Goal: Register for event/course

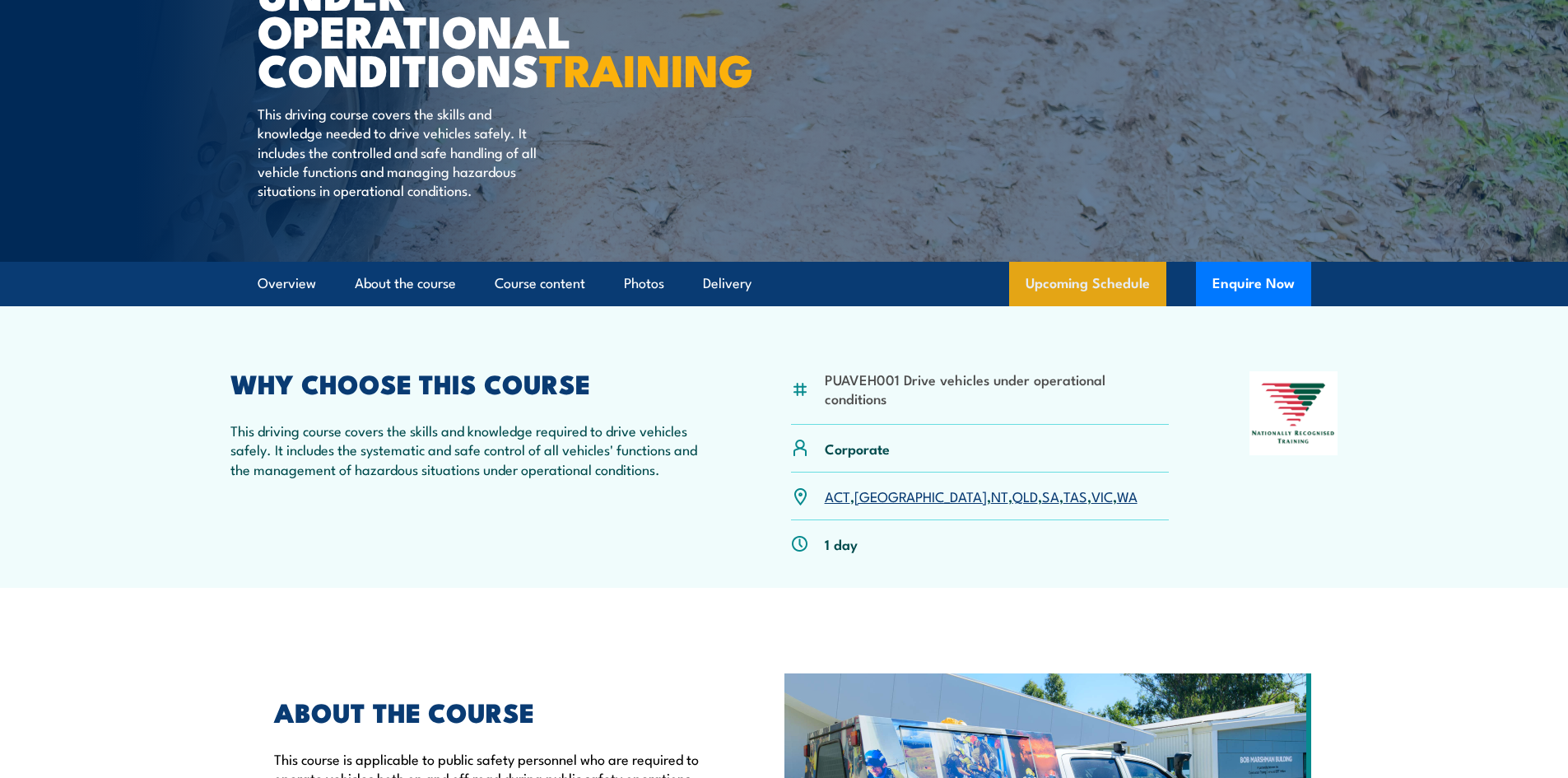
click at [1083, 306] on link "Upcoming Schedule" at bounding box center [1087, 284] width 157 height 45
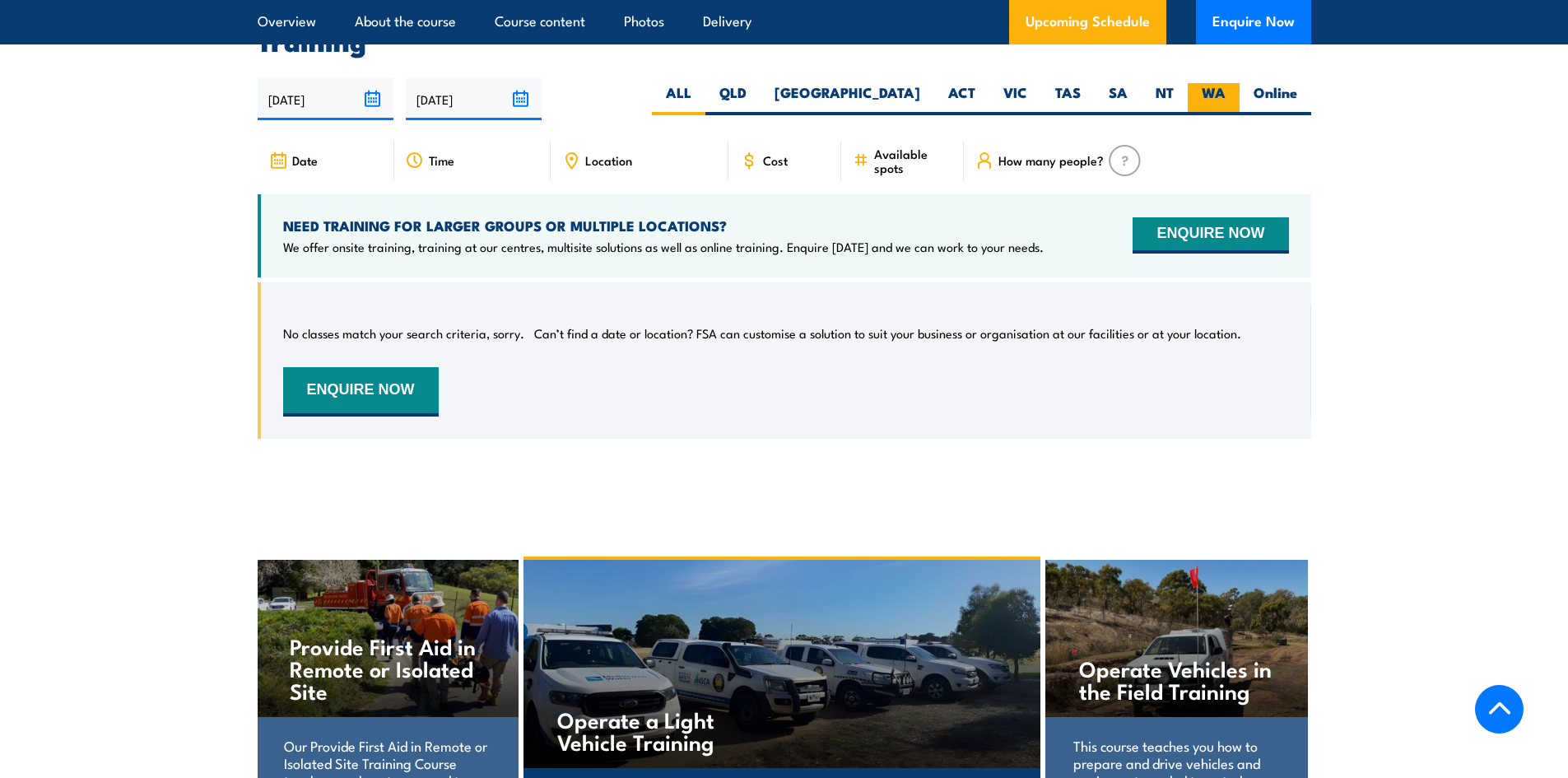
click at [1218, 91] on label "WA" at bounding box center [1214, 99] width 52 height 32
click at [1226, 91] on input "WA" at bounding box center [1230, 88] width 11 height 11
radio input "true"
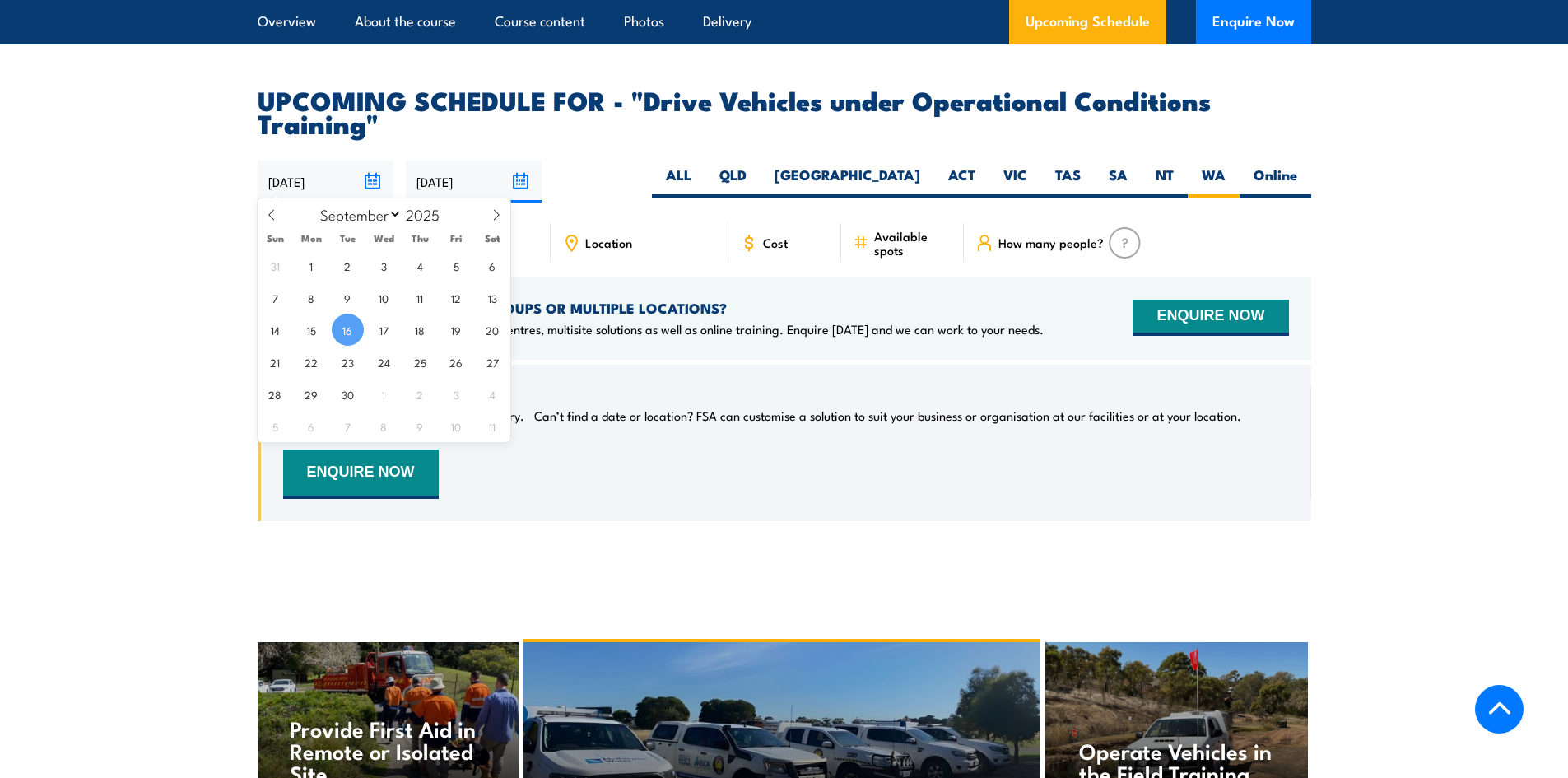
click at [378, 177] on input "16/09/2025" at bounding box center [325, 181] width 135 height 42
click at [382, 335] on span "17" at bounding box center [383, 329] width 32 height 32
type input "17/09/2025"
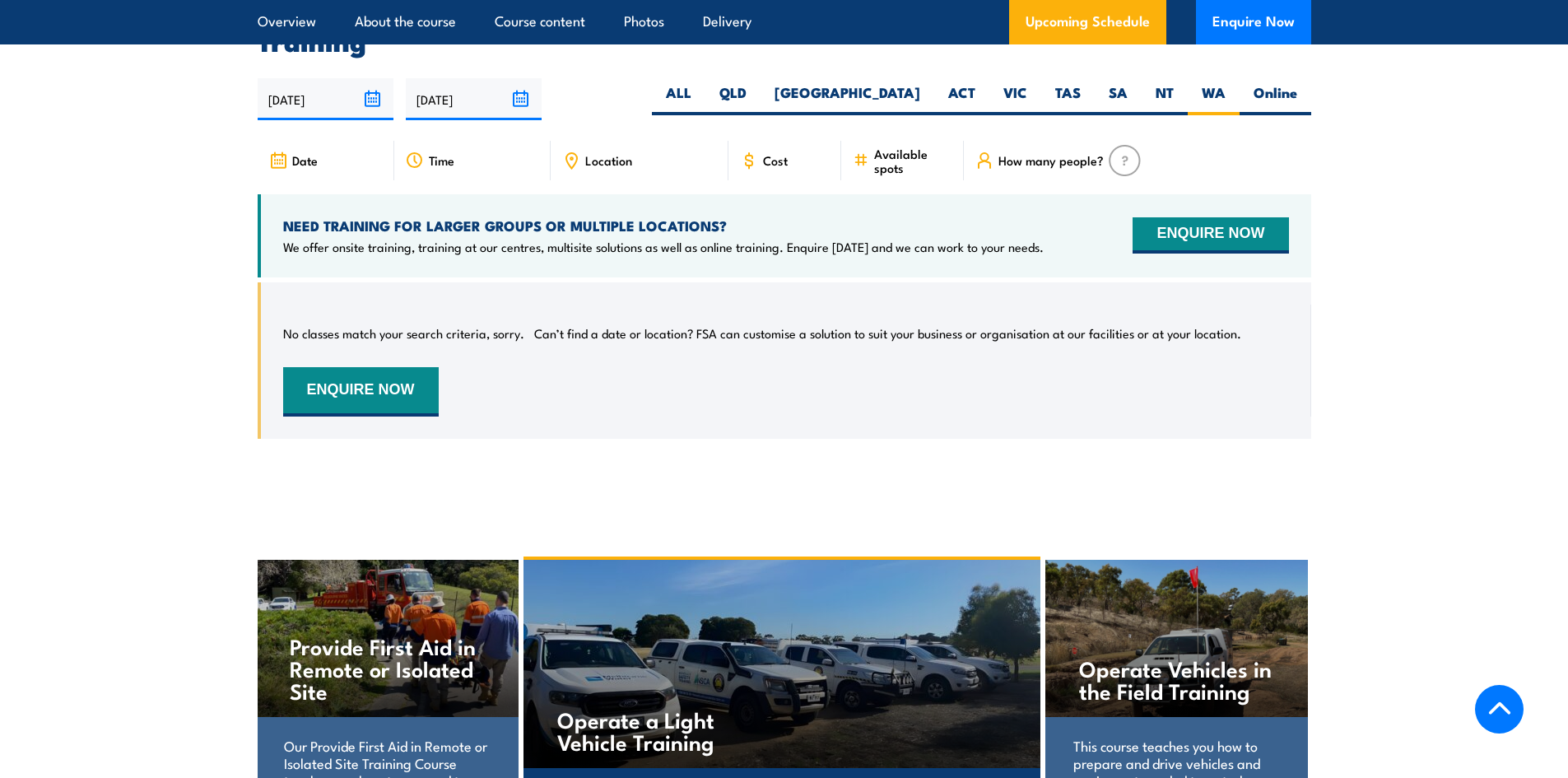
scroll to position [2430, 0]
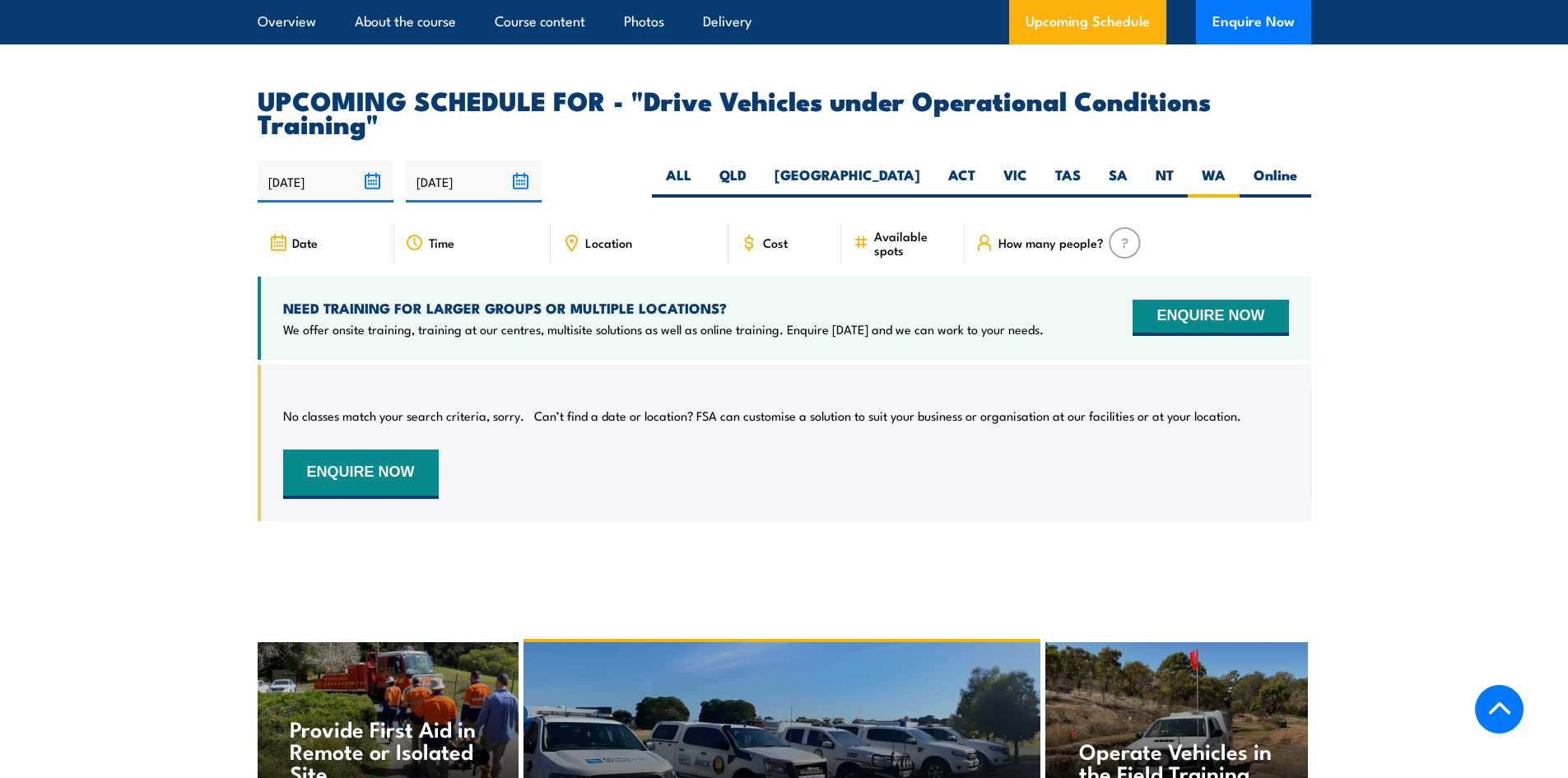
click at [322, 240] on div "Date" at bounding box center [325, 243] width 136 height 40
click at [432, 235] on span "Time" at bounding box center [441, 242] width 25 height 14
click at [571, 240] on icon at bounding box center [572, 241] width 3 height 3
click at [799, 234] on div "Cost" at bounding box center [784, 243] width 113 height 40
click at [945, 237] on span "Available spots" at bounding box center [912, 243] width 78 height 28
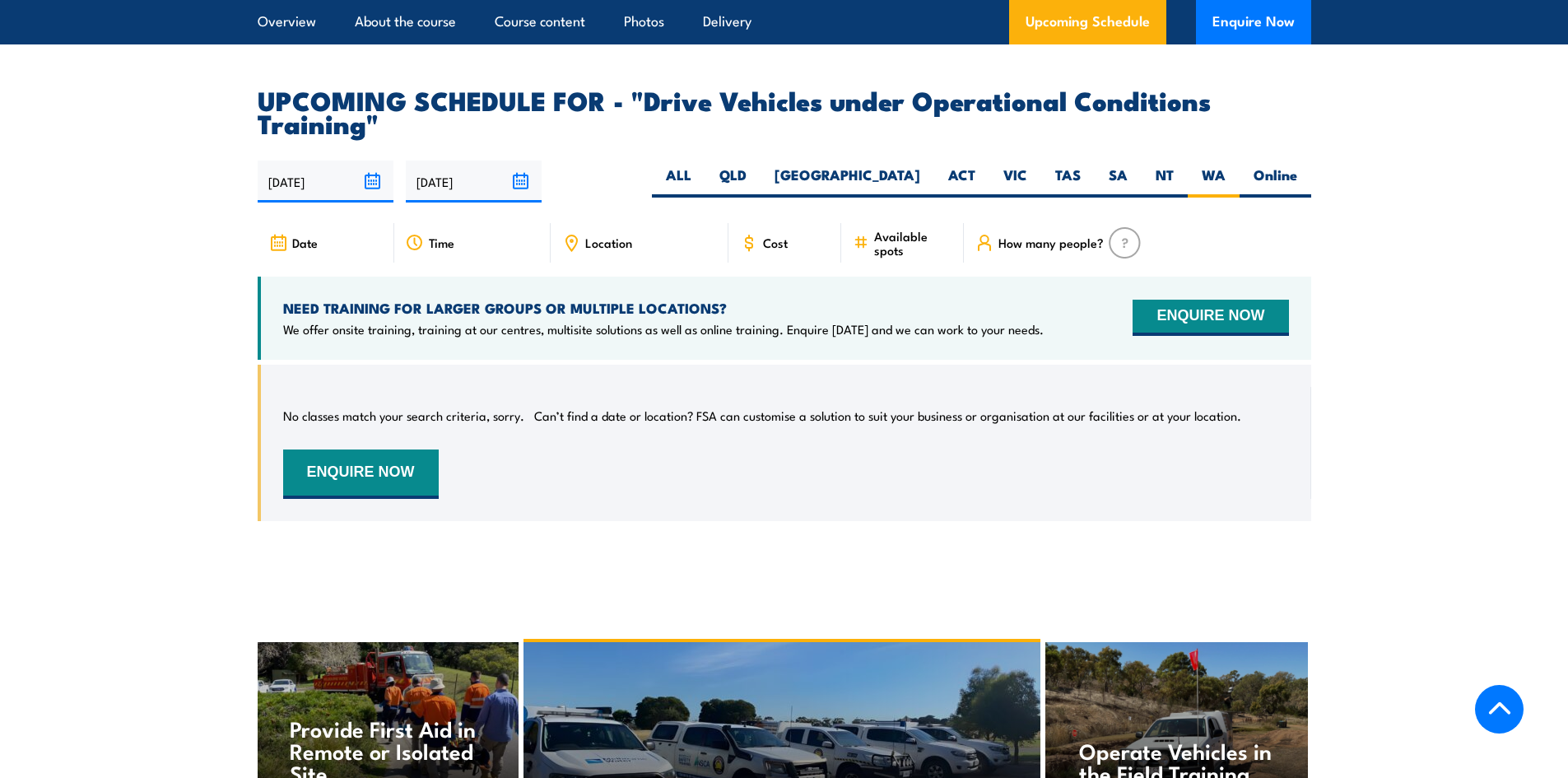
click at [368, 170] on input "17/09/2025" at bounding box center [325, 181] width 135 height 42
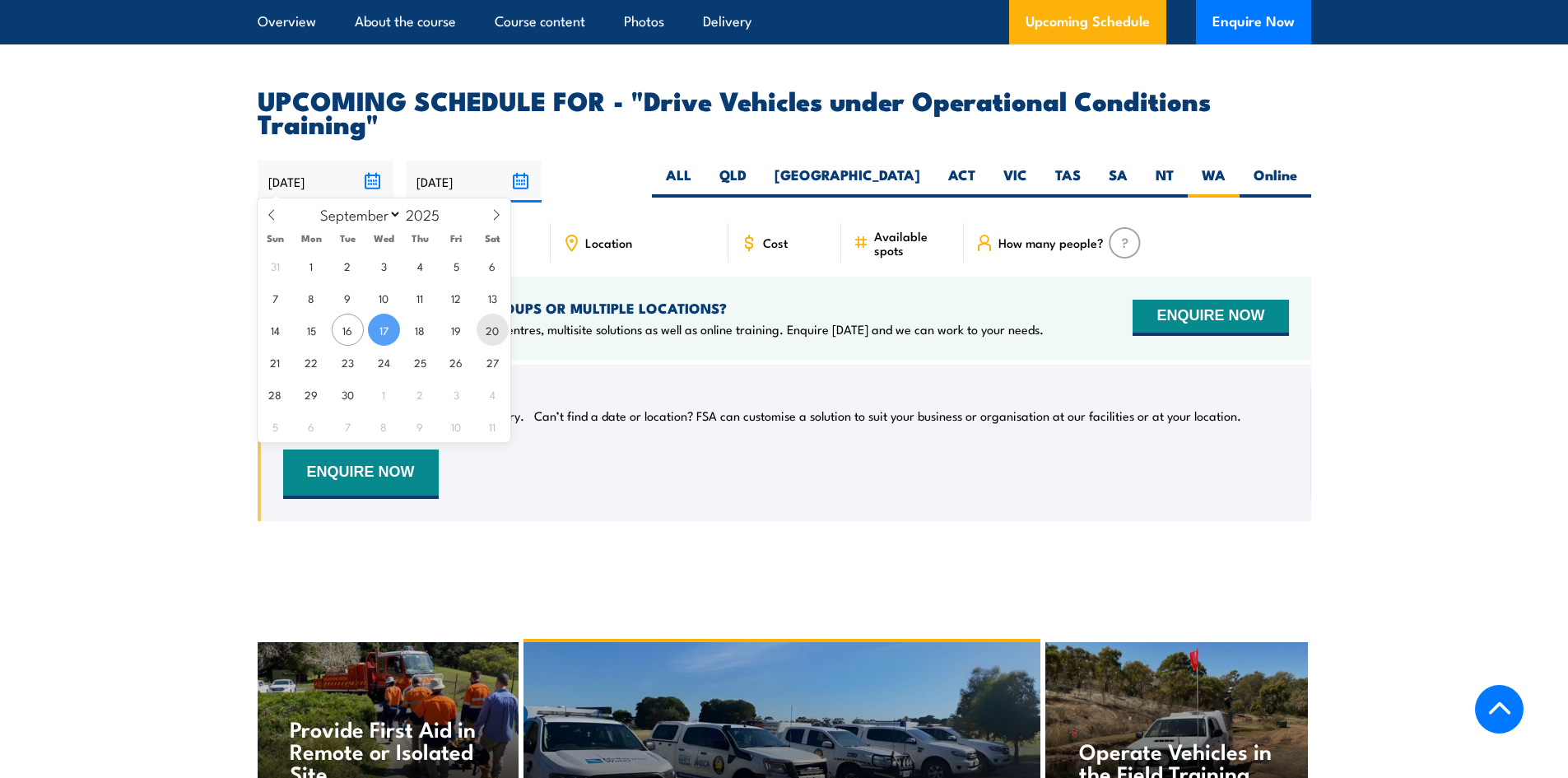
click at [487, 333] on span "20" at bounding box center [492, 329] width 32 height 32
type input "20/09/2025"
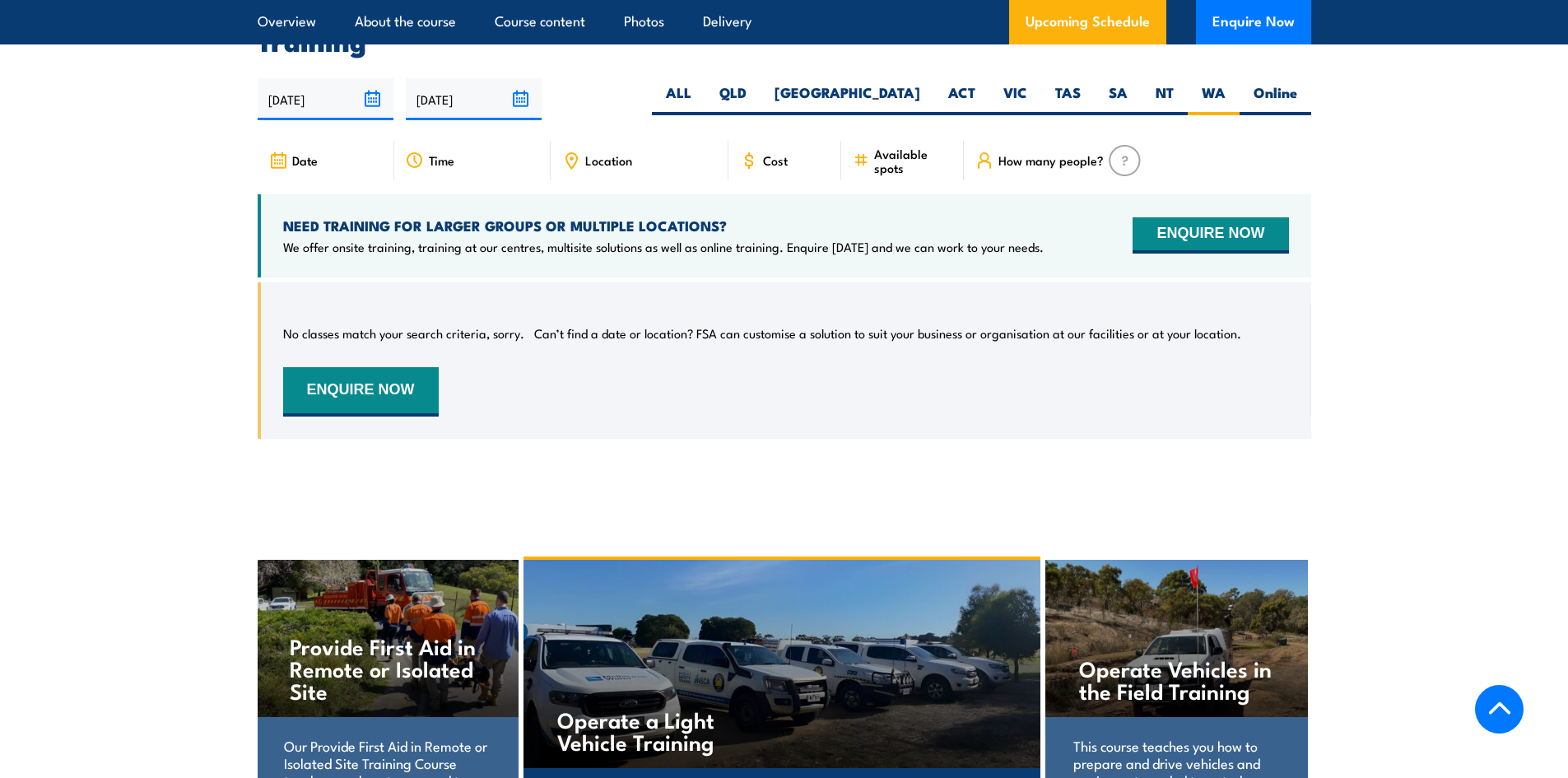
click at [375, 107] on input "20/09/2025" at bounding box center [325, 99] width 135 height 42
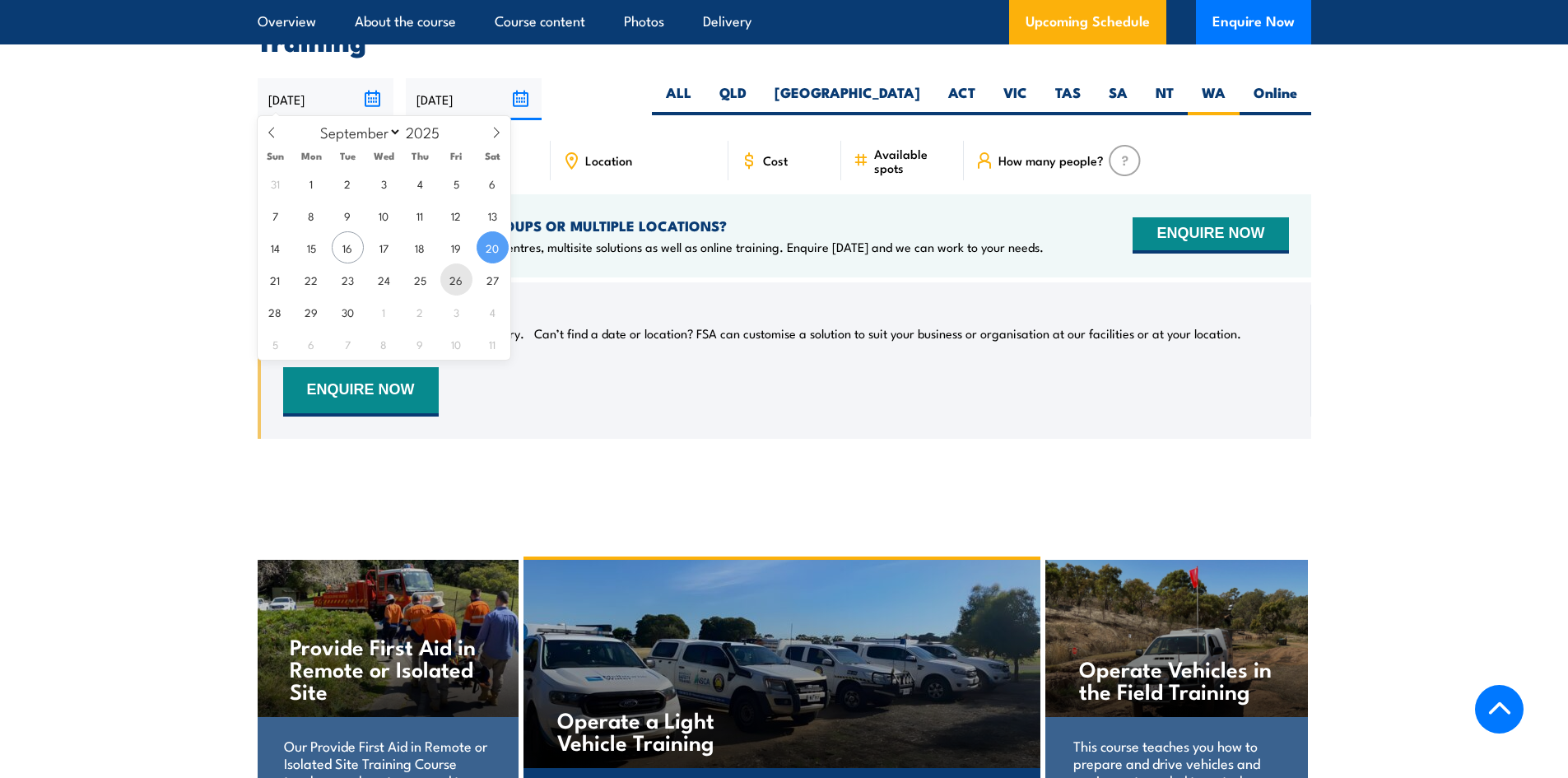
click at [457, 289] on span "26" at bounding box center [456, 279] width 32 height 32
type input "26/09/2025"
click at [501, 135] on icon at bounding box center [496, 133] width 12 height 12
click at [500, 133] on icon at bounding box center [496, 133] width 12 height 12
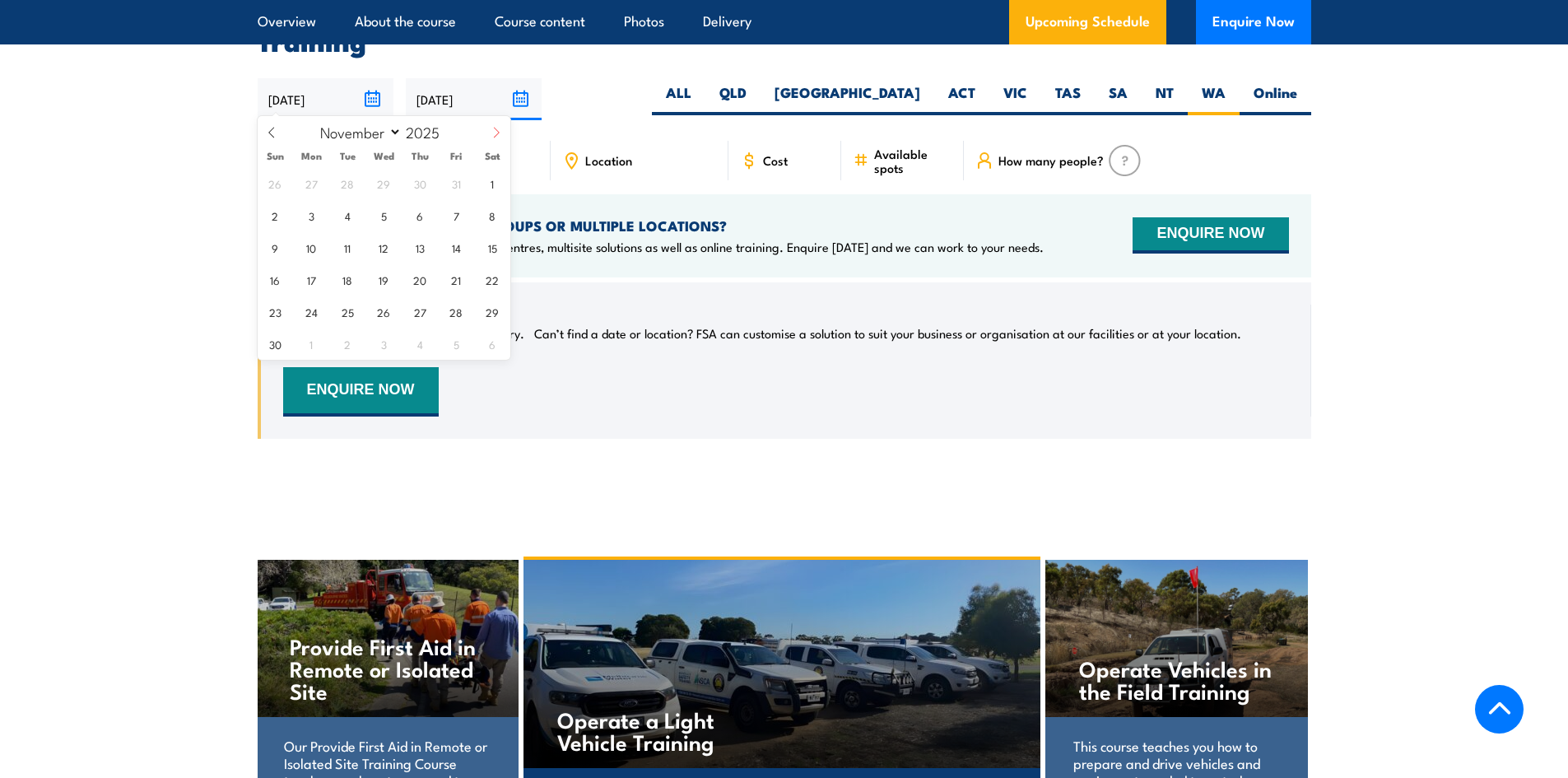
select select "11"
click at [500, 135] on icon at bounding box center [496, 133] width 12 height 12
type input "2026"
select select "0"
click at [432, 183] on span "1" at bounding box center [420, 183] width 32 height 32
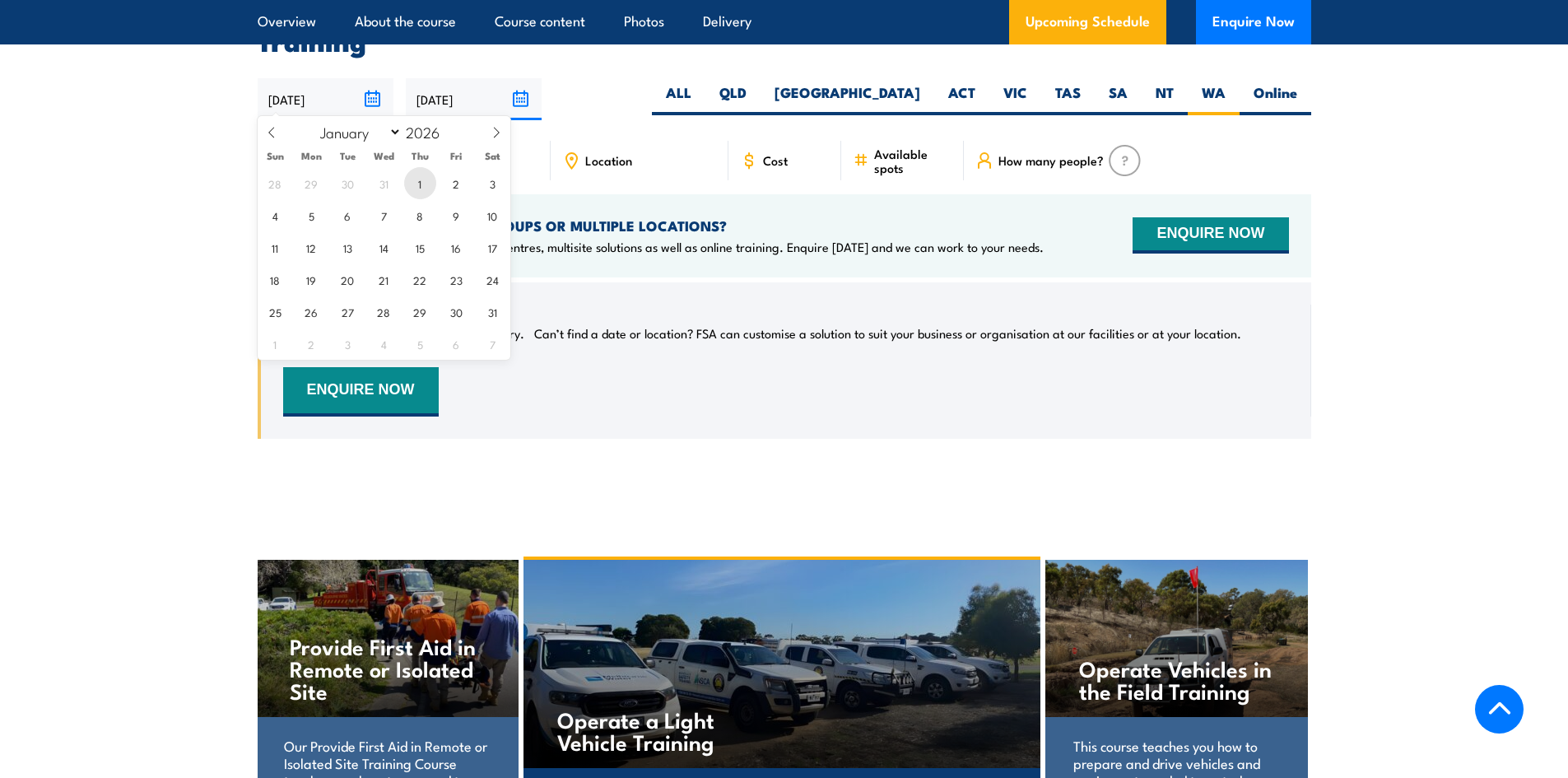
type input "[DATE]"
click at [372, 105] on input "[DATE]" at bounding box center [325, 99] width 135 height 42
click at [460, 190] on span "2" at bounding box center [456, 183] width 32 height 32
type input "[DATE]"
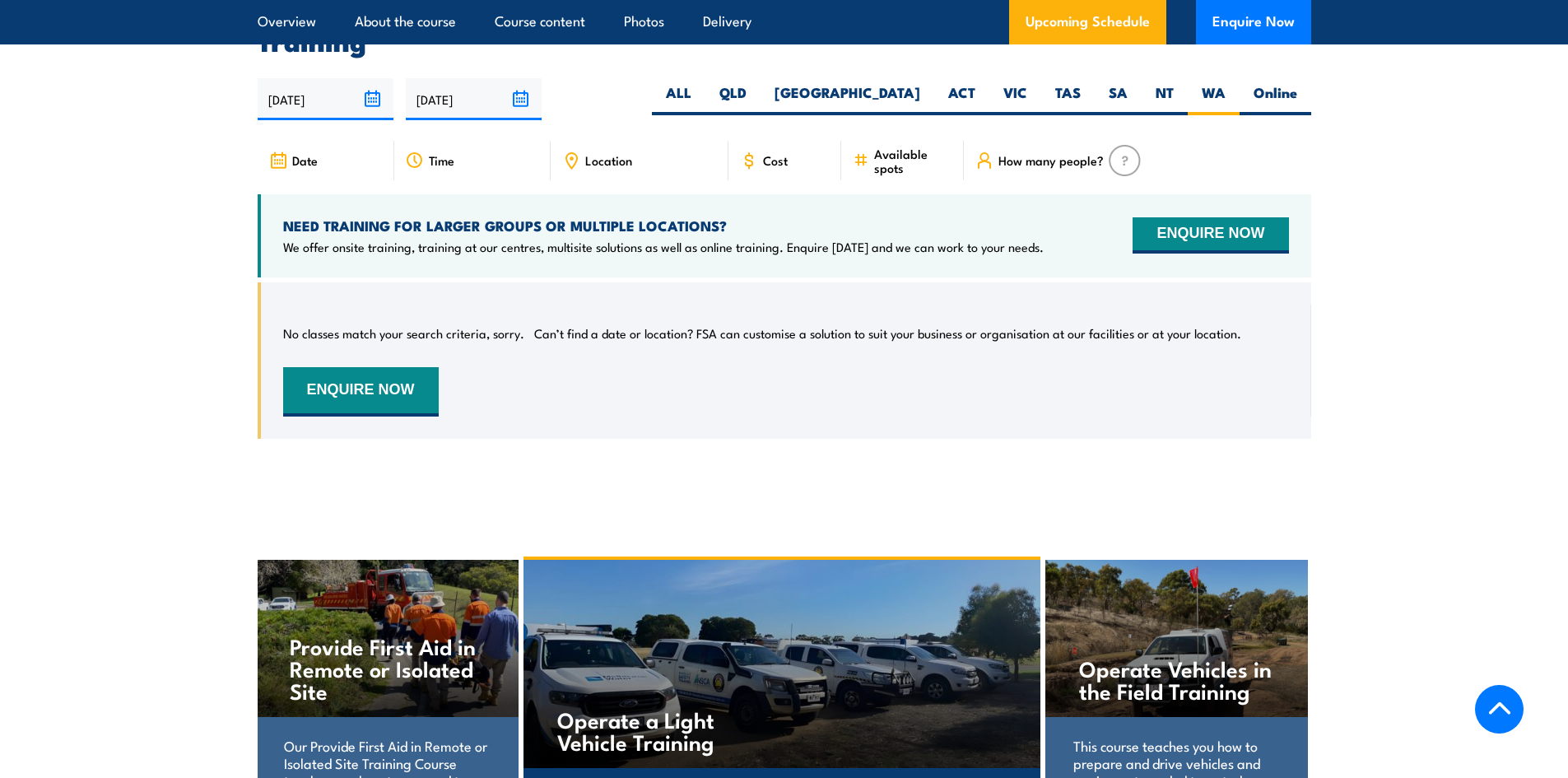
click at [378, 92] on input "[DATE]" at bounding box center [325, 99] width 135 height 42
click at [377, 97] on input "[DATE]" at bounding box center [325, 99] width 135 height 42
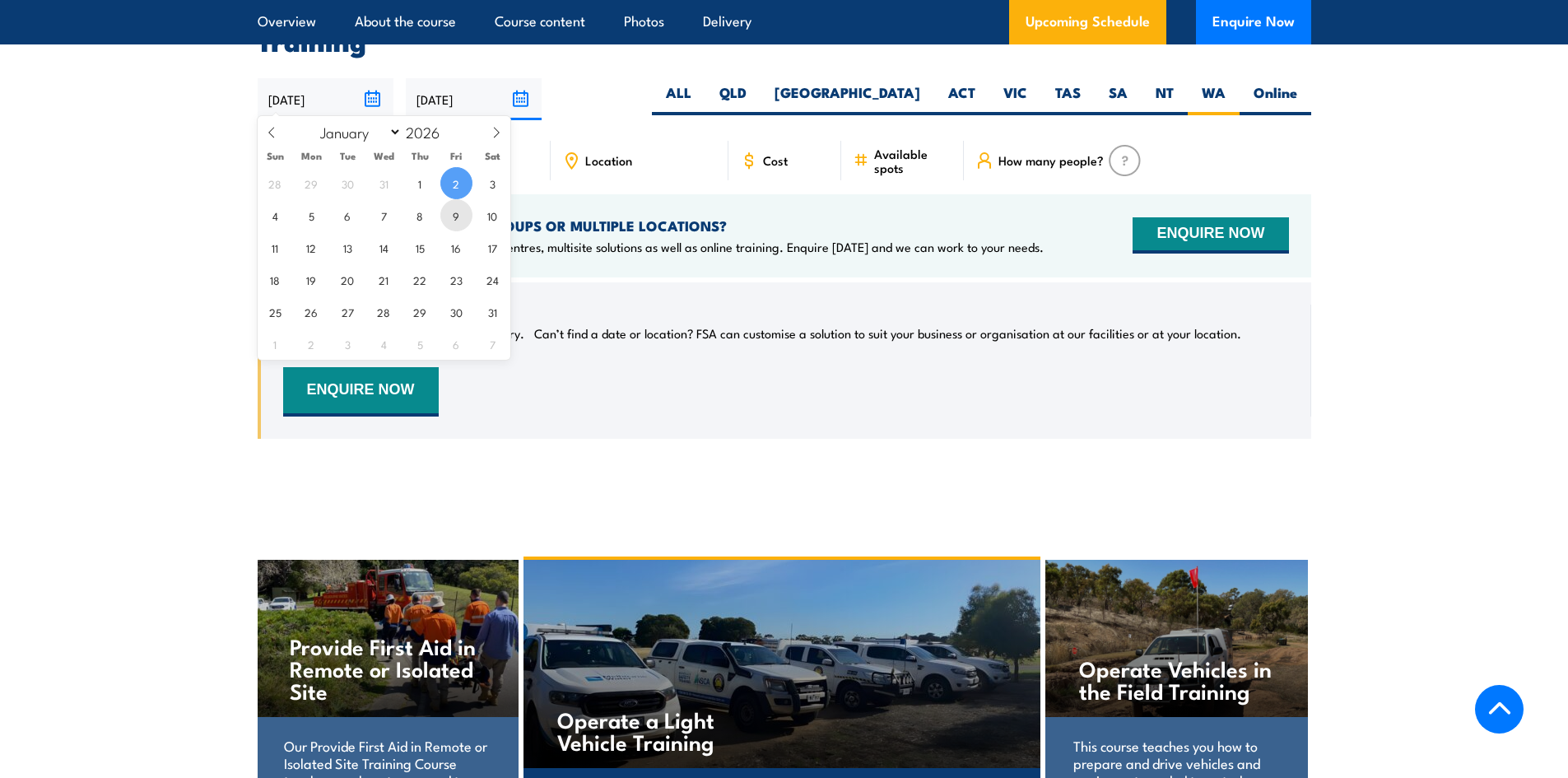
click at [443, 215] on span "9" at bounding box center [456, 215] width 32 height 32
type input "[DATE]"
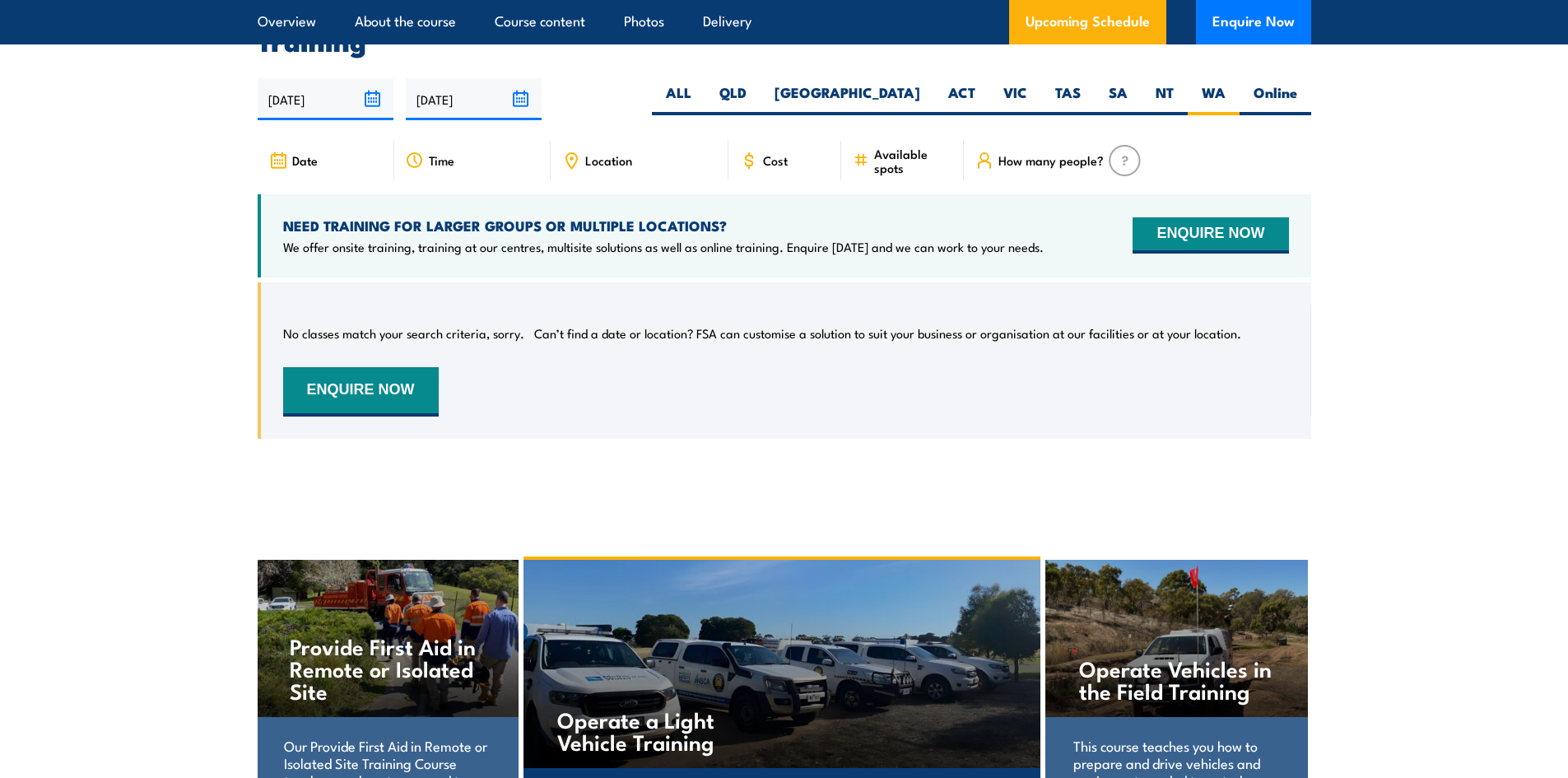
click at [371, 91] on input "[DATE]" at bounding box center [325, 99] width 135 height 42
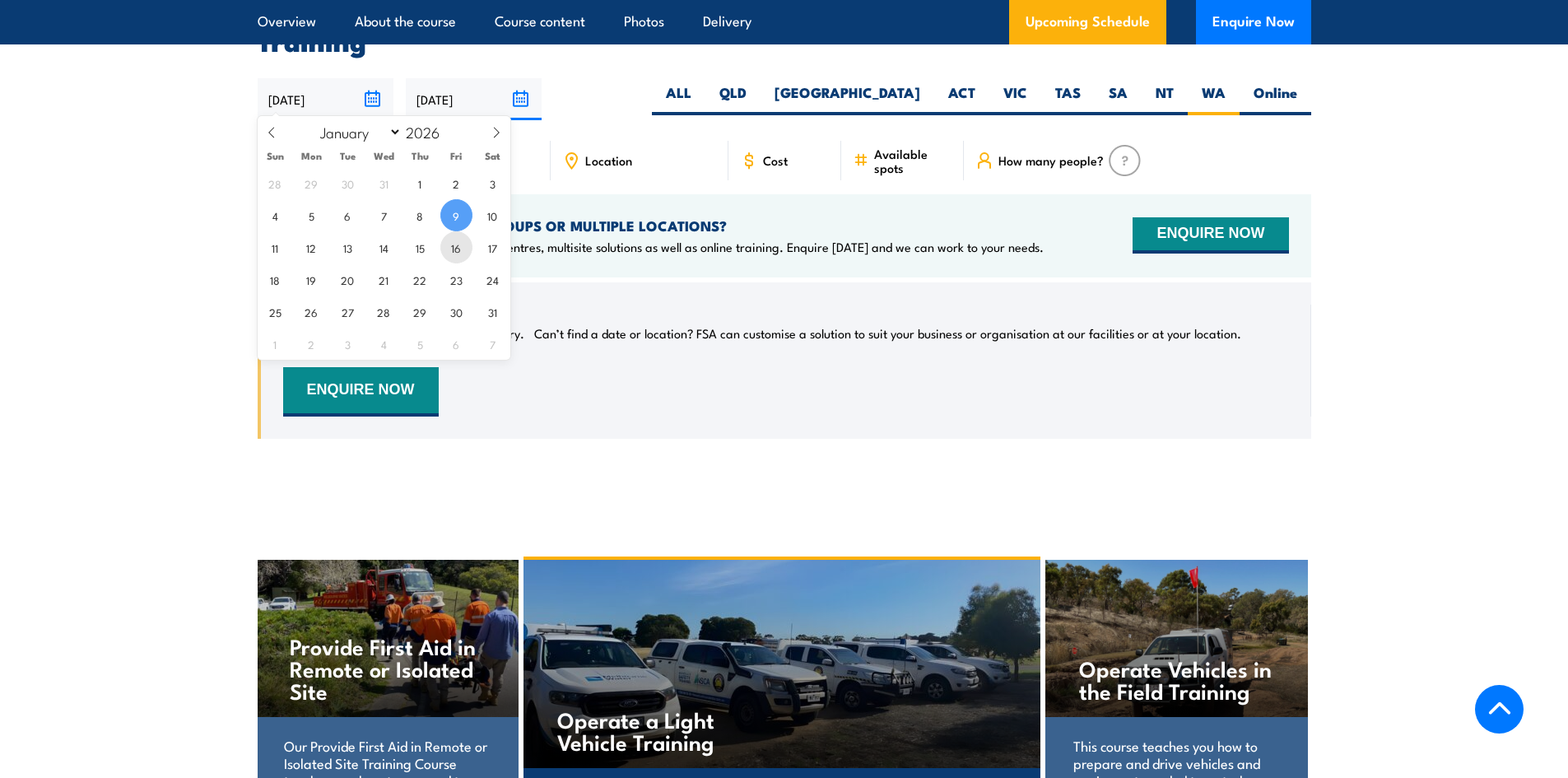
click at [455, 249] on span "16" at bounding box center [456, 247] width 32 height 32
type input "16/01/2026"
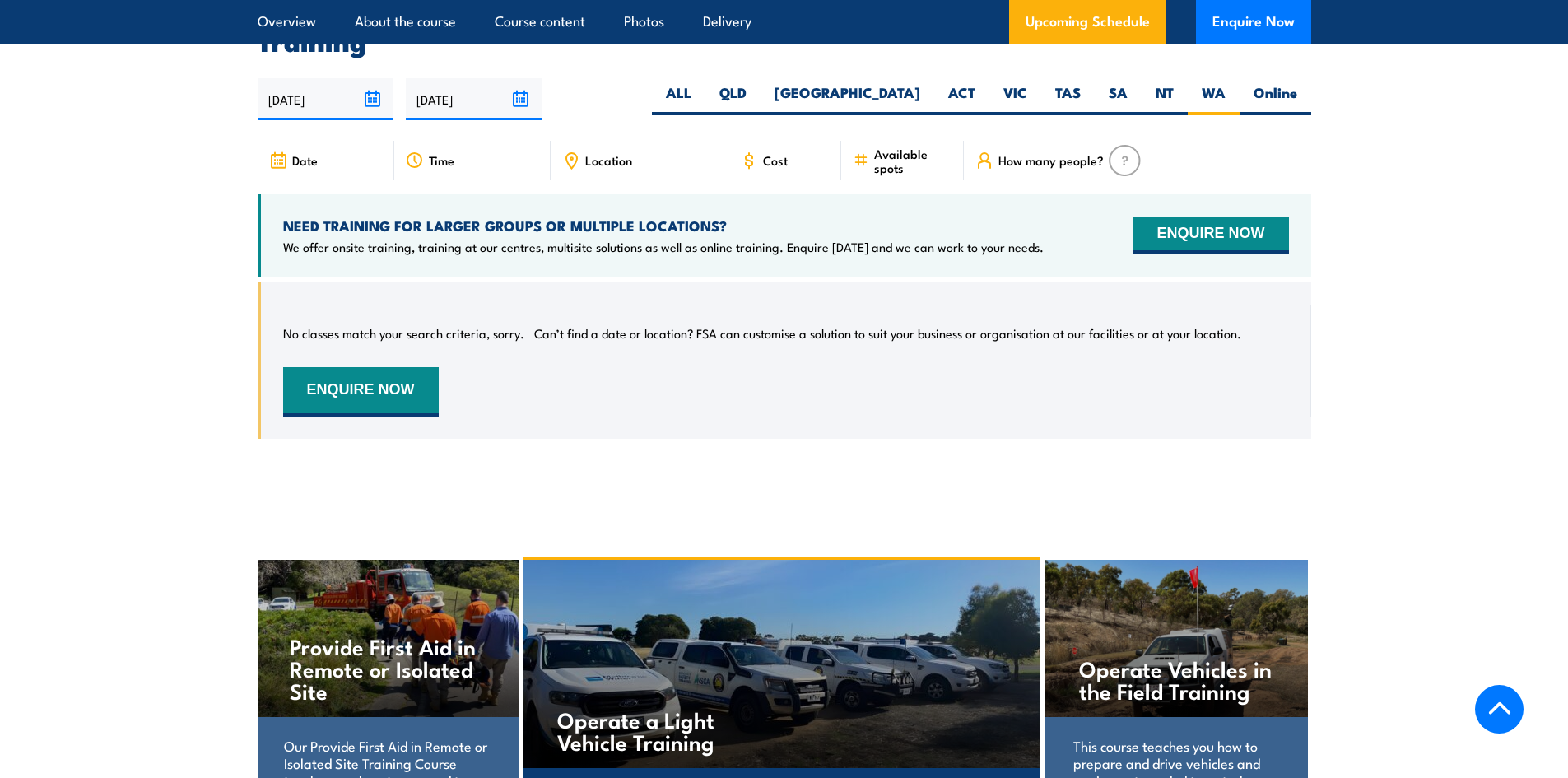
scroll to position [2430, 0]
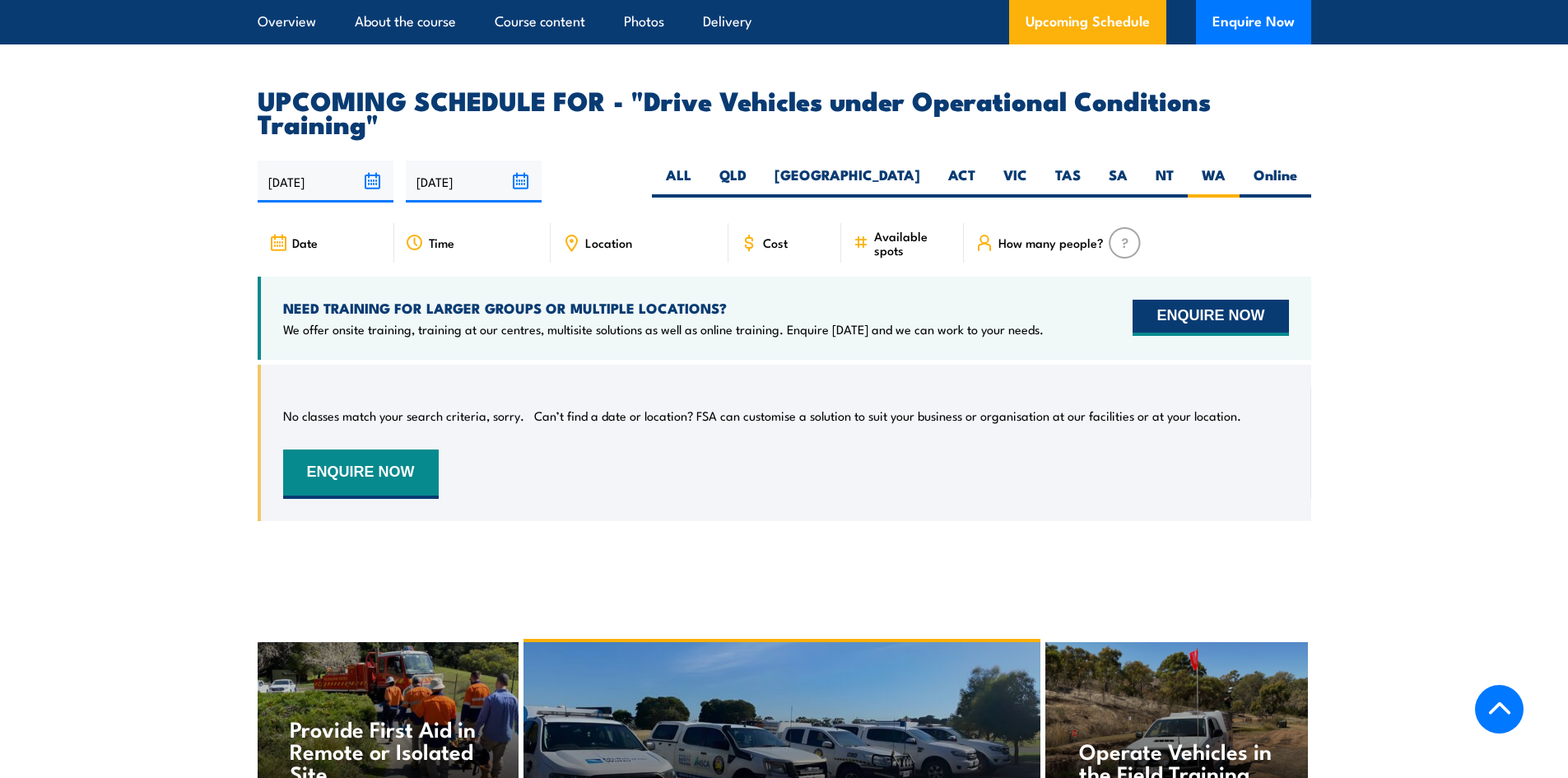
click at [1216, 307] on button "ENQUIRE NOW" at bounding box center [1210, 317] width 156 height 36
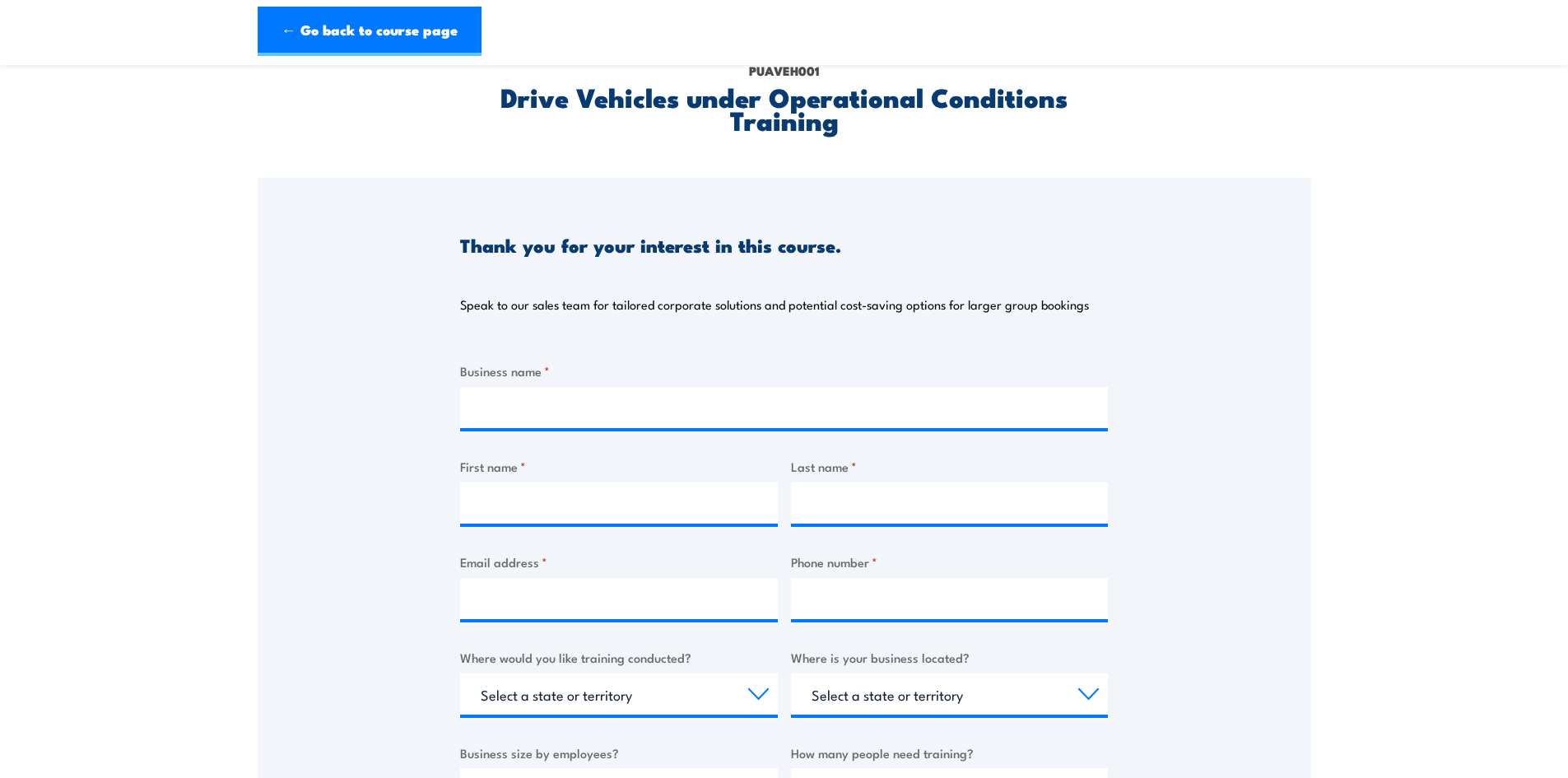
scroll to position [165, 0]
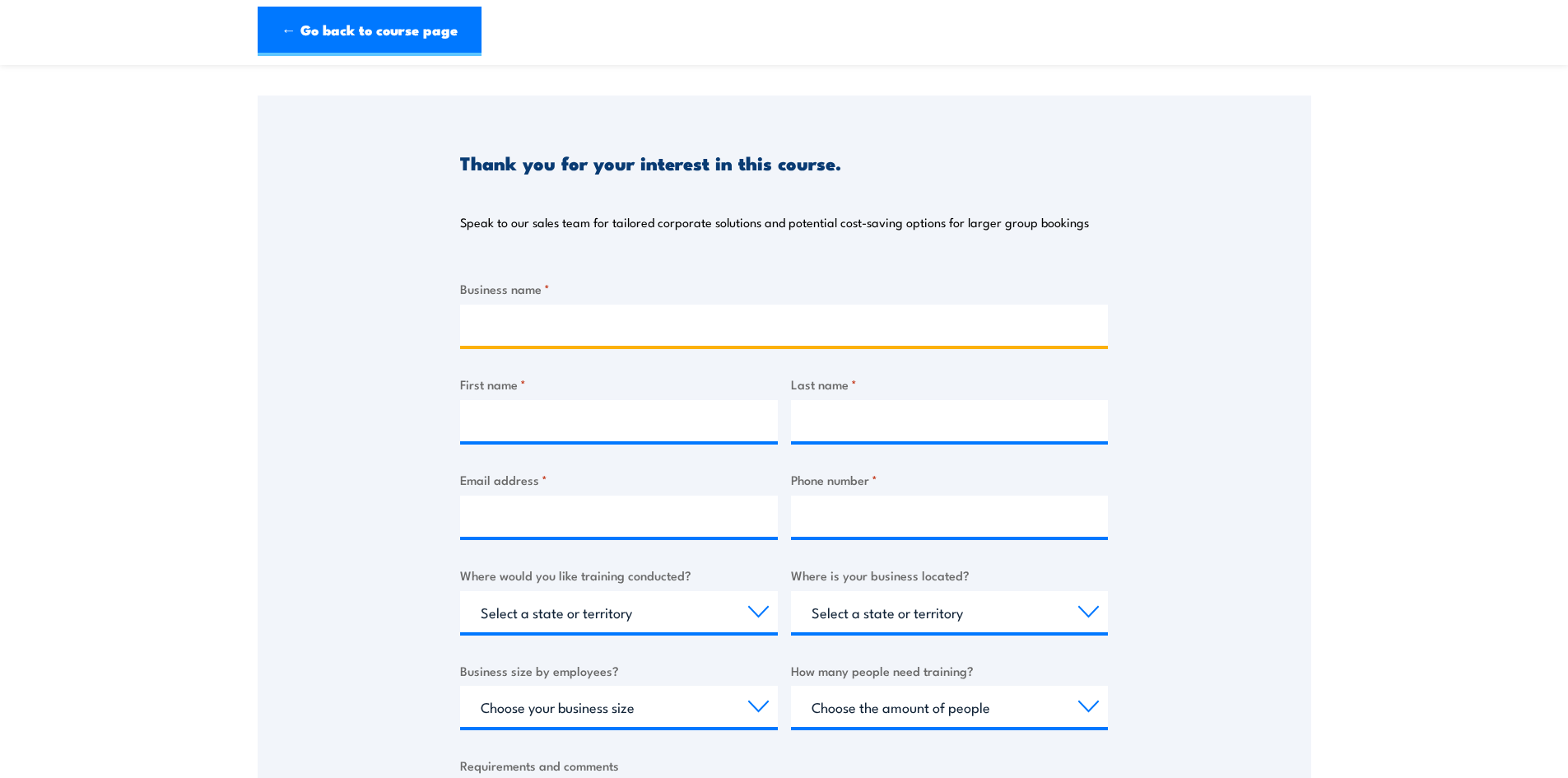
click at [579, 334] on input "Business name *" at bounding box center [784, 325] width 648 height 42
type input "NA"
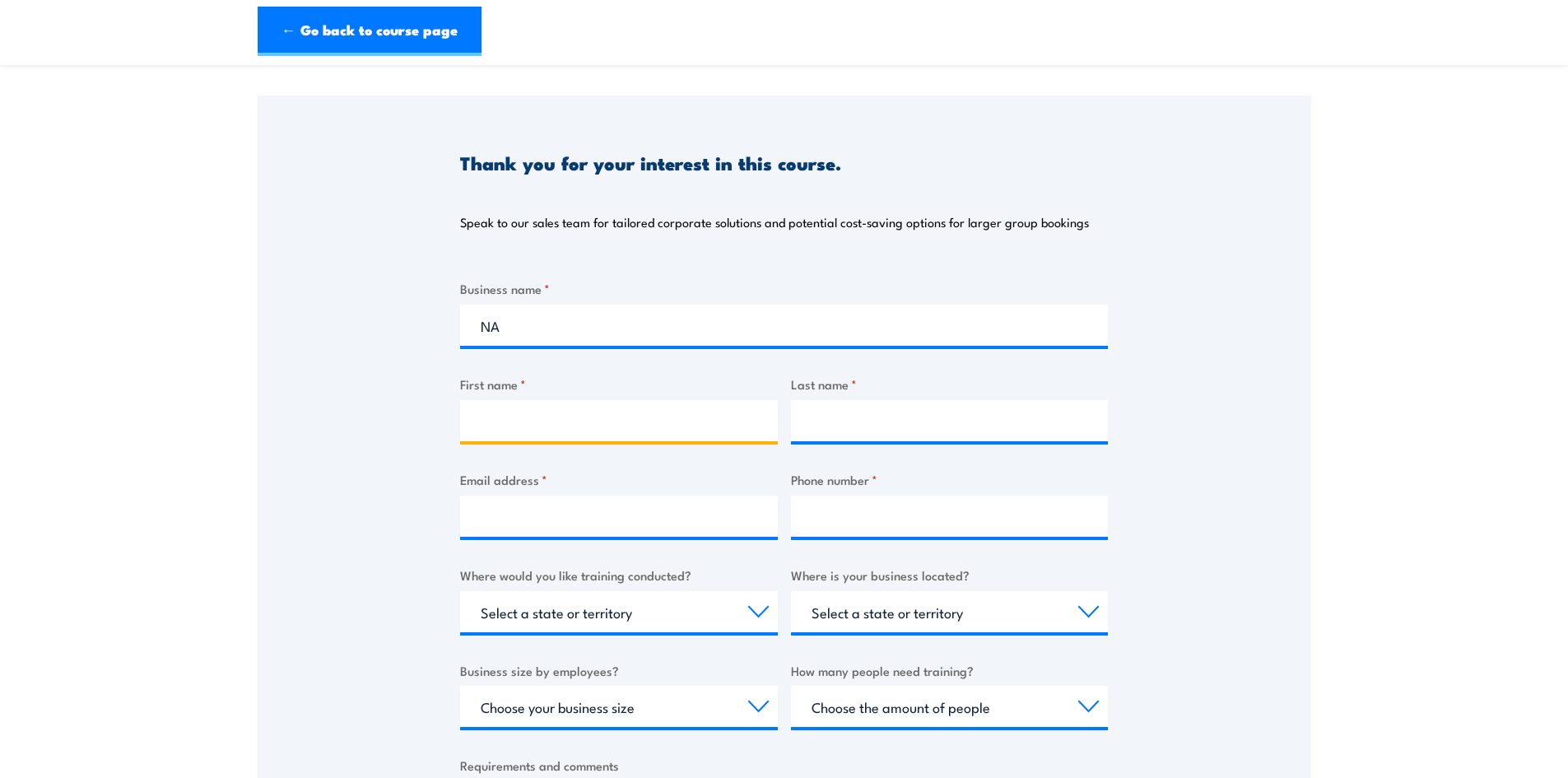
click at [646, 433] on input "First name *" at bounding box center [619, 420] width 317 height 42
type input "sean"
type input "black"
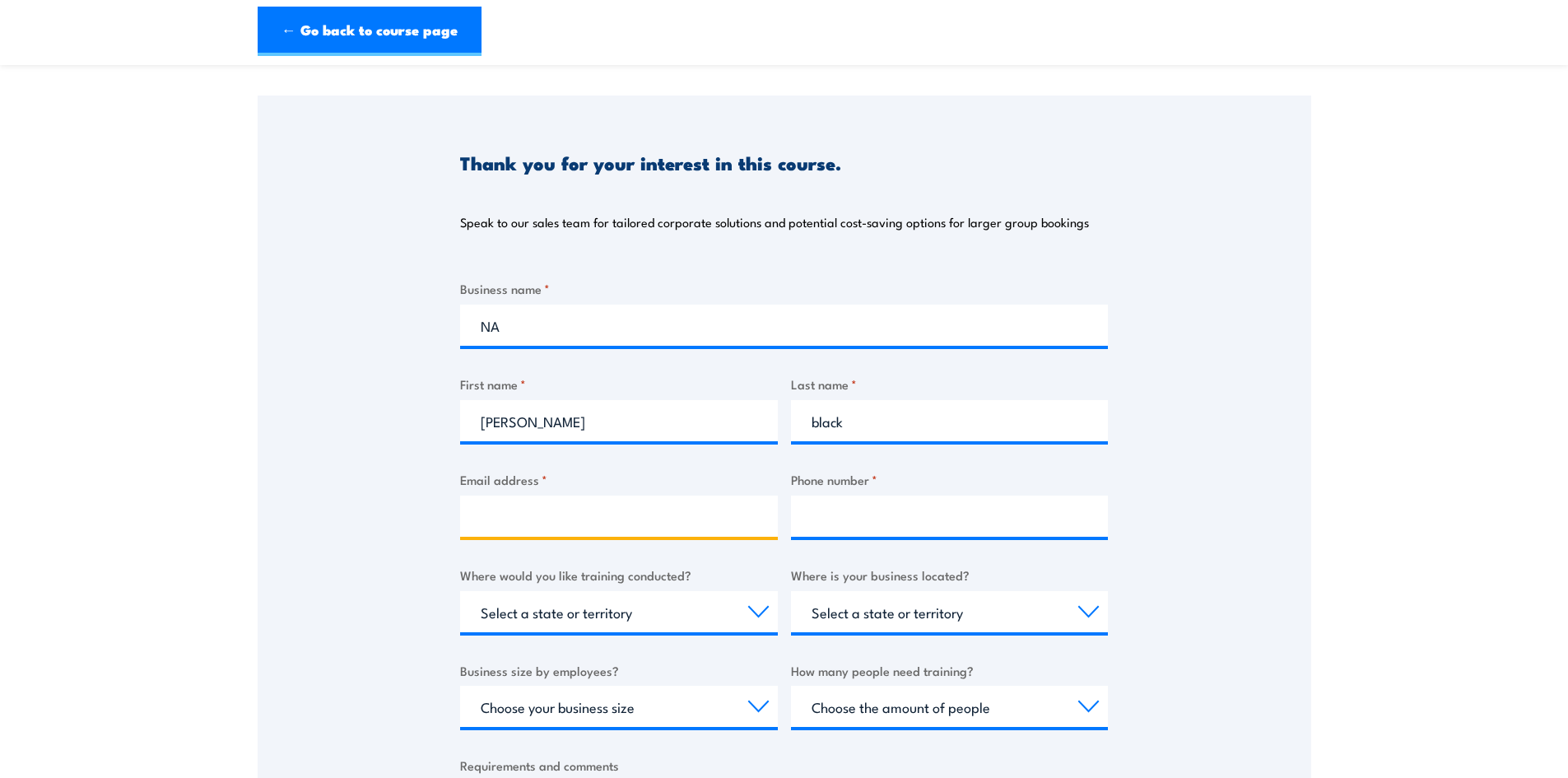
type input "sean.black3533@gmail.com"
type input "0474977050"
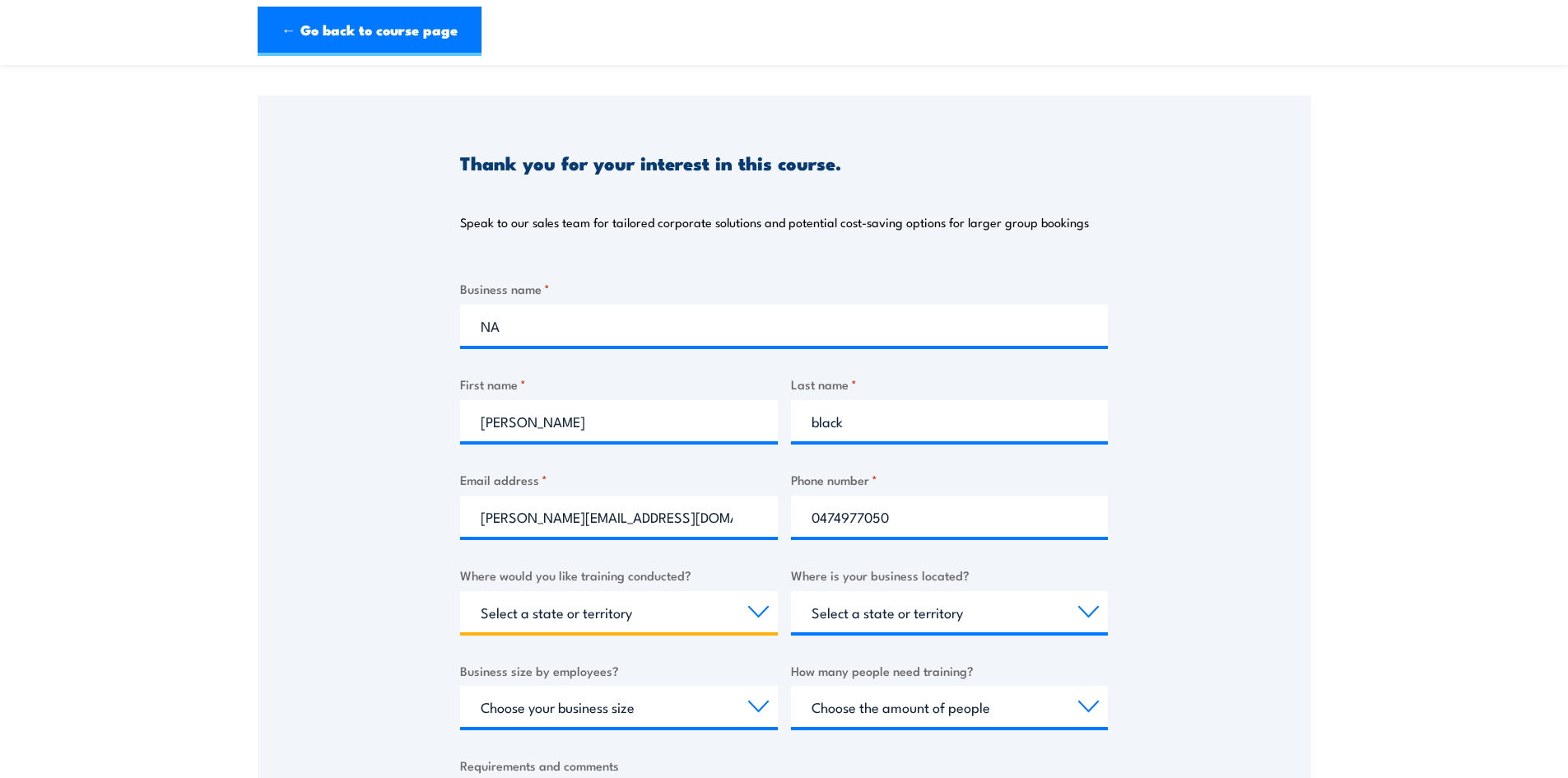
select select "WA"
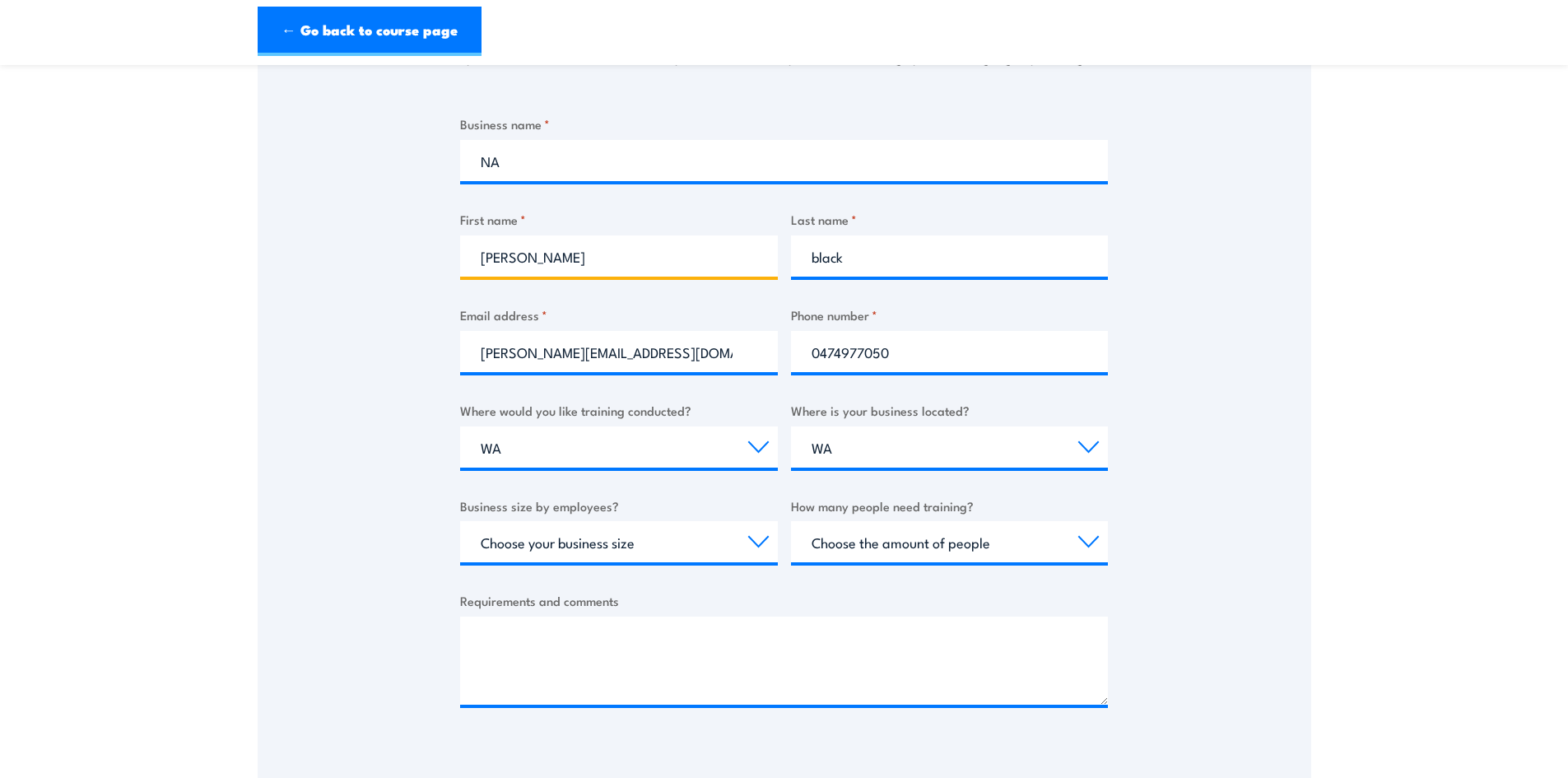
scroll to position [411, 0]
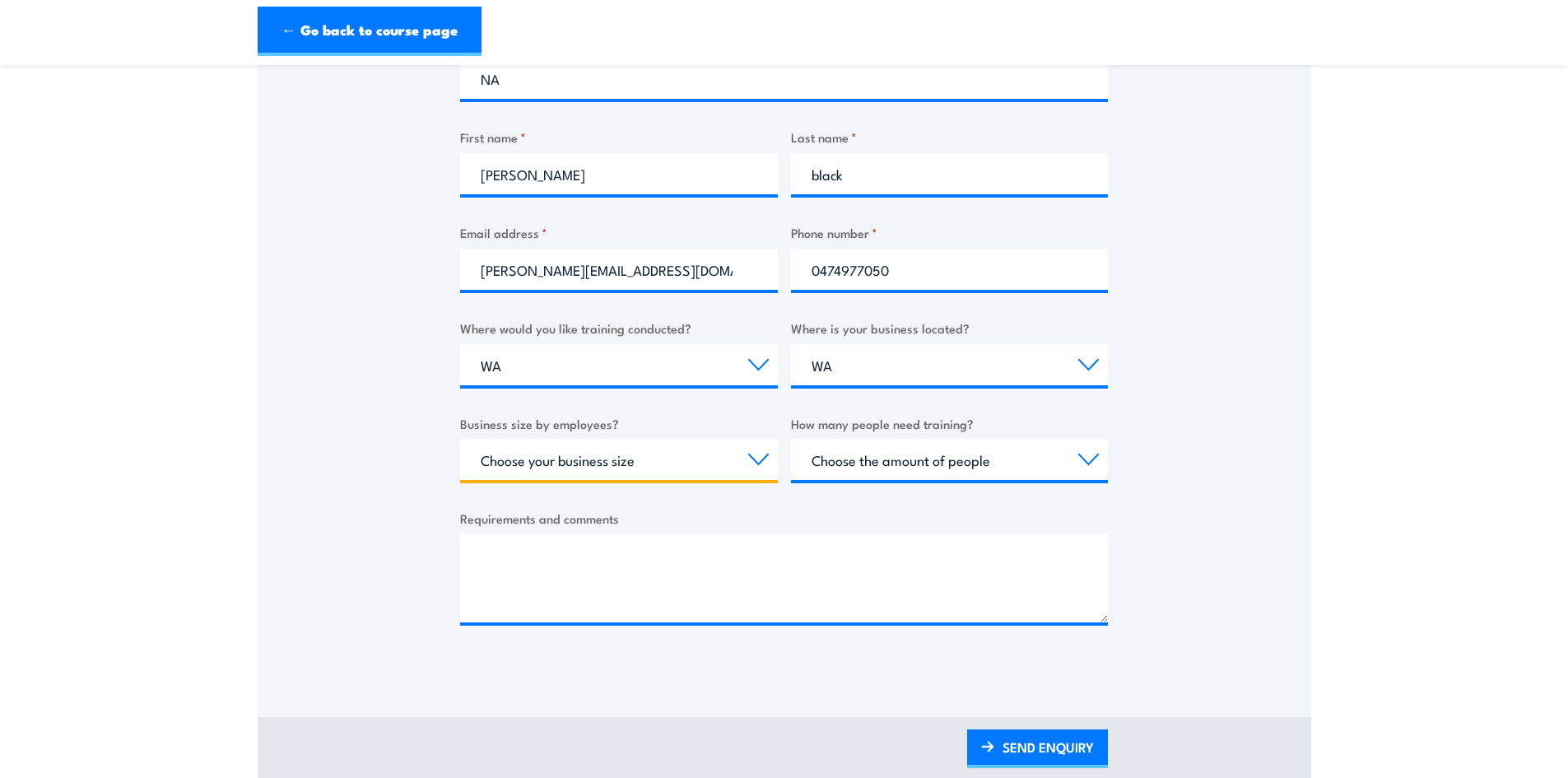
click at [595, 464] on select "Choose your business size 1 to 19 20 to 199 200+" at bounding box center [619, 459] width 317 height 42
click at [604, 451] on select "Choose your business size 1 to 19 20 to 199 200+" at bounding box center [619, 459] width 317 height 42
